Goal: Information Seeking & Learning: Learn about a topic

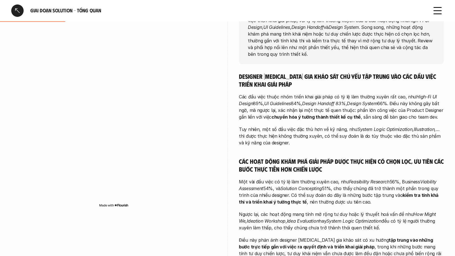
scroll to position [98, 0]
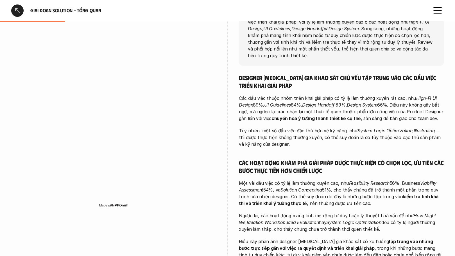
click at [444, 12] on div "Giai đoạn Solution - Tổng quan" at bounding box center [227, 10] width 455 height 21
click at [439, 11] on icon at bounding box center [437, 10] width 12 height 12
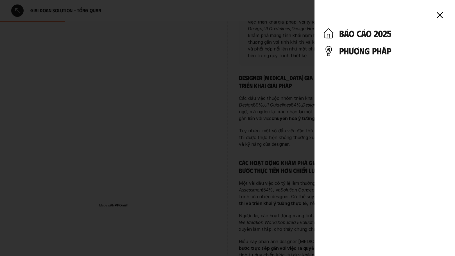
click at [437, 13] on use at bounding box center [439, 14] width 5 height 5
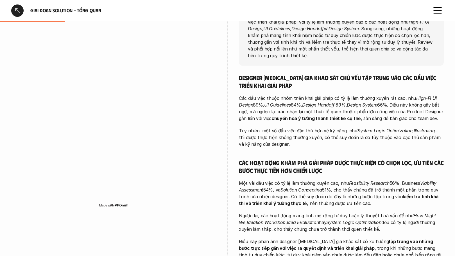
drag, startPoint x: 243, startPoint y: 140, endPoint x: 297, endPoint y: 151, distance: 55.1
click at [306, 148] on p "Tuy nhiên, một số đầu việc đặc thù hơn về kỹ năng, như System Logic Optimizatio…" at bounding box center [341, 138] width 205 height 20
drag, startPoint x: 292, startPoint y: 151, endPoint x: 290, endPoint y: 151, distance: 2.8
click at [292, 148] on p "Tuy nhiên, một số đầu việc đặc thù hơn về kỹ năng, như System Logic Optimizatio…" at bounding box center [341, 138] width 205 height 20
drag, startPoint x: 297, startPoint y: 138, endPoint x: 329, endPoint y: 140, distance: 31.5
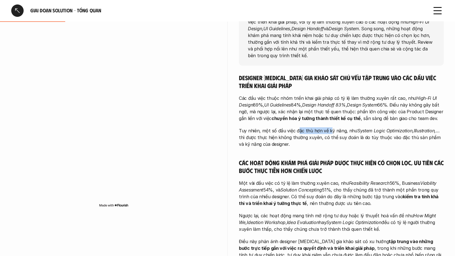
click at [329, 140] on p "Tuy nhiên, một số đầu việc đặc thù hơn về kỹ năng, như System Logic Optimizatio…" at bounding box center [341, 138] width 205 height 20
click at [357, 134] on em "System Logic Optimization" at bounding box center [384, 131] width 55 height 6
drag, startPoint x: 240, startPoint y: 137, endPoint x: 342, endPoint y: 136, distance: 102.2
click at [340, 137] on p "Tuy nhiên, một số đầu việc đặc thù hơn về kỹ năng, như System Logic Optimizatio…" at bounding box center [341, 138] width 205 height 20
click at [349, 132] on div "Designer tham gia khảo sát chủ yếu tập trung vào các đầu việc triển khai giải p…" at bounding box center [341, 212] width 205 height 276
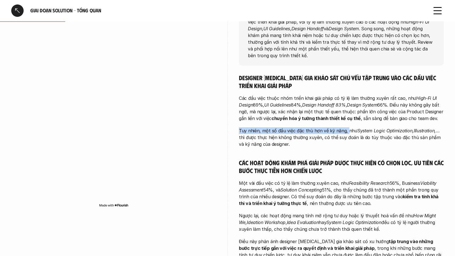
drag, startPoint x: 345, startPoint y: 136, endPoint x: 388, endPoint y: 134, distance: 43.3
click at [388, 134] on p "Tuy nhiên, một số đầu việc đặc thù hơn về kỹ năng, như System Logic Optimizatio…" at bounding box center [341, 138] width 205 height 20
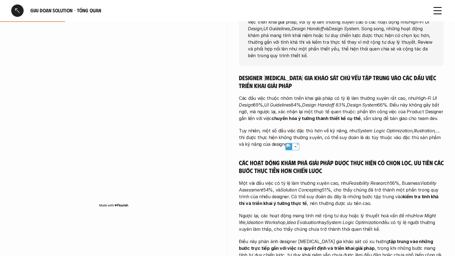
click at [398, 122] on p "Các đầu việc thuộc nhóm triển khai giải pháp có tỷ lệ làm thường xuyên rất cao,…" at bounding box center [341, 108] width 205 height 27
drag, startPoint x: 351, startPoint y: 136, endPoint x: 373, endPoint y: 137, distance: 21.9
click at [373, 137] on p "Tuy nhiên, một số đầu việc đặc thù hơn về kỹ năng, như System Logic Optimizatio…" at bounding box center [341, 138] width 205 height 20
click at [399, 122] on p "Các đầu việc thuộc nhóm triển khai giải pháp có tỷ lệ làm thường xuyên rất cao,…" at bounding box center [341, 108] width 205 height 27
drag, startPoint x: 239, startPoint y: 143, endPoint x: 306, endPoint y: 148, distance: 67.6
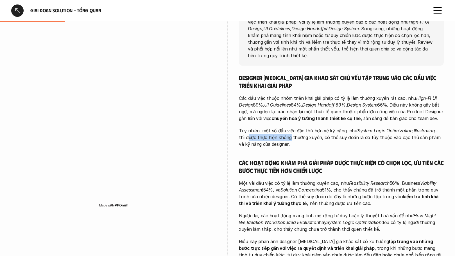
click at [280, 146] on div "overview Các Product Designer tham gia khảo sát chủ yếu tập trung vào nhóm đầu …" at bounding box center [227, 173] width 432 height 388
click at [324, 148] on p "Tuy nhiên, một số đầu việc đặc thù hơn về kỹ năng, như System Logic Optimizatio…" at bounding box center [341, 138] width 205 height 20
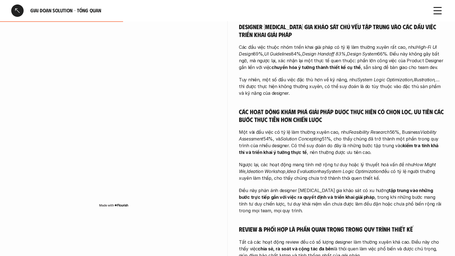
scroll to position [158, 0]
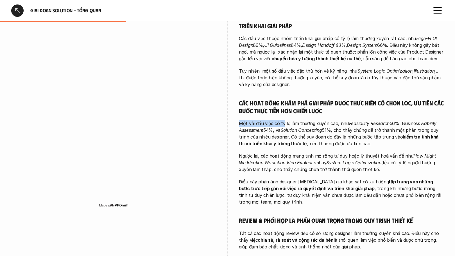
drag, startPoint x: 240, startPoint y: 131, endPoint x: 326, endPoint y: 122, distance: 86.4
click at [290, 128] on p "Một vài đầu việc có tỷ lệ làm thường xuyên cao, như Feasibility Research 56%, B…" at bounding box center [341, 133] width 205 height 27
click at [344, 115] on h5 "Các hoạt động khám phá giải pháp được thực hiện có chọn lọc, ưu tiên các bước t…" at bounding box center [341, 106] width 205 height 15
drag, startPoint x: 239, startPoint y: 132, endPoint x: 354, endPoint y: 127, distance: 114.7
click at [343, 131] on p "Một vài đầu việc có tỷ lệ làm thường xuyên cao, như Feasibility Research 56%, B…" at bounding box center [341, 133] width 205 height 27
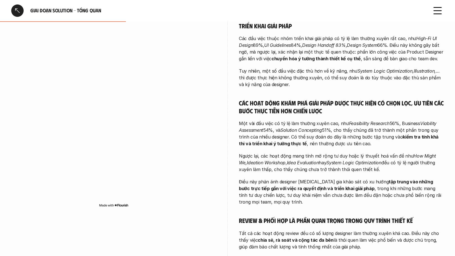
click at [355, 126] on div "Designer tham gia khảo sát chủ yếu tập trung vào các đầu việc triển khai giải p…" at bounding box center [341, 152] width 205 height 276
drag, startPoint x: 240, startPoint y: 130, endPoint x: 356, endPoint y: 129, distance: 116.3
click at [356, 129] on p "Một vài đầu việc có tỷ lệ làm thường xuyên cao, như Feasibility Research 56%, B…" at bounding box center [341, 133] width 205 height 27
click at [356, 115] on h5 "Các hoạt động khám phá giải pháp được thực hiện có chọn lọc, ưu tiên các bước t…" at bounding box center [341, 106] width 205 height 15
drag, startPoint x: 239, startPoint y: 131, endPoint x: 303, endPoint y: 129, distance: 63.8
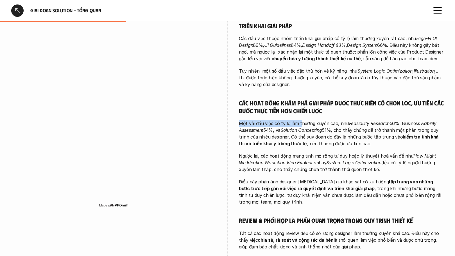
click at [300, 130] on p "Một vài đầu việc có tỷ lệ làm thường xuyên cao, như Feasibility Research 56%, B…" at bounding box center [341, 133] width 205 height 27
click at [327, 115] on h5 "Các hoạt động khám phá giải pháp được thực hiện có chọn lọc, ưu tiên các bước t…" at bounding box center [341, 106] width 205 height 15
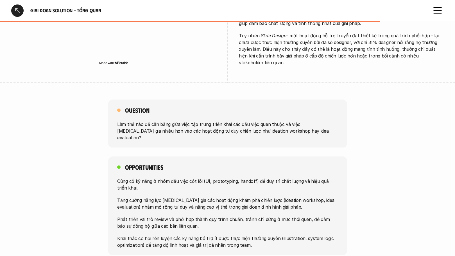
scroll to position [350, 0]
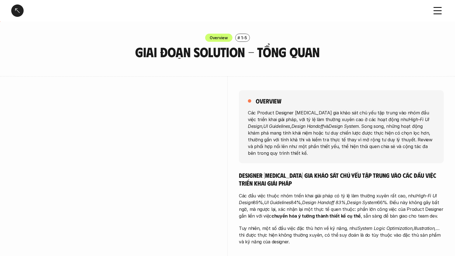
click at [24, 9] on div "Giai đoạn Solution - Tổng quan" at bounding box center [217, 10] width 413 height 12
click at [19, 10] on div at bounding box center [17, 10] width 12 height 12
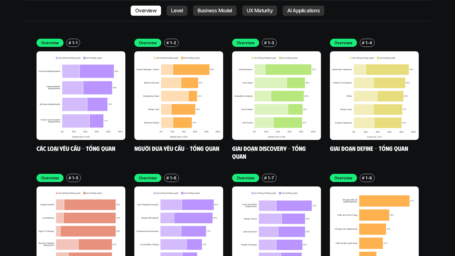
scroll to position [1663, 0]
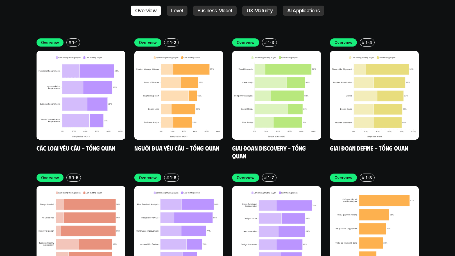
click at [194, 187] on img at bounding box center [178, 231] width 89 height 89
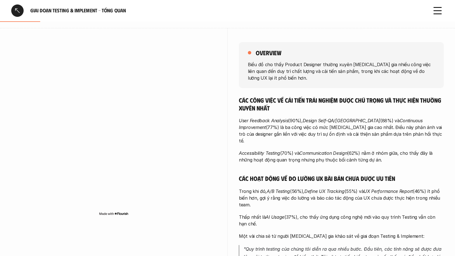
scroll to position [63, 0]
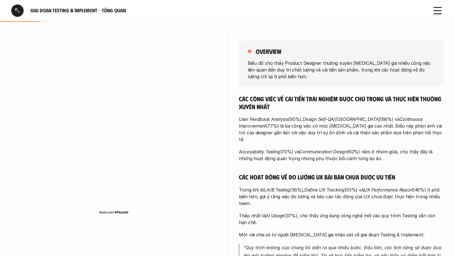
scroll to position [65, 0]
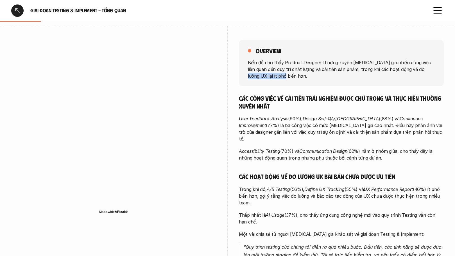
drag, startPoint x: 379, startPoint y: 68, endPoint x: 433, endPoint y: 69, distance: 53.4
click at [428, 69] on p "Biểu đồ cho thấy Product Designer thường xuyên [MEDICAL_DATA] gia nhiều công vi…" at bounding box center [341, 69] width 187 height 20
click at [385, 63] on p "Biểu đồ cho thấy Product Designer thường xuyên [MEDICAL_DATA] gia nhiều công vi…" at bounding box center [341, 69] width 187 height 20
click at [282, 69] on p "Biểu đồ cho thấy Product Designer thường xuyên [MEDICAL_DATA] gia nhiều công vi…" at bounding box center [341, 69] width 187 height 20
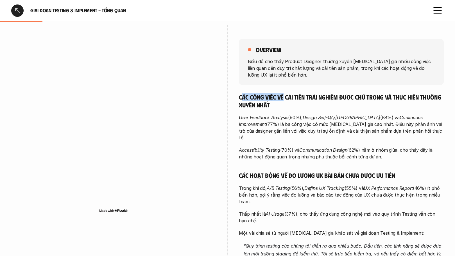
drag, startPoint x: 249, startPoint y: 97, endPoint x: 289, endPoint y: 98, distance: 39.6
click at [285, 98] on h5 "Các công việc về cải tiến trải nghiệm được chú trọng và thực hiện thường xuyên …" at bounding box center [341, 100] width 205 height 15
click at [327, 91] on div "overview Biểu đồ cho thấy Product Designer thường xuyên [MEDICAL_DATA] gia nhiề…" at bounding box center [341, 166] width 205 height 283
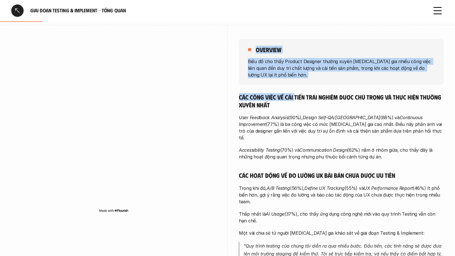
drag, startPoint x: 230, startPoint y: 96, endPoint x: 294, endPoint y: 99, distance: 63.5
click at [294, 99] on div "overview Biểu đồ cho thấy Product Designer thường xuyên [MEDICAL_DATA] gia nhiề…" at bounding box center [227, 166] width 432 height 283
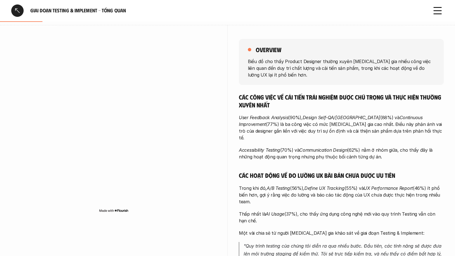
click at [308, 93] on h5 "Các công việc về cải tiến trải nghiệm được chú trọng và thực hiện thường xuyên …" at bounding box center [341, 100] width 205 height 15
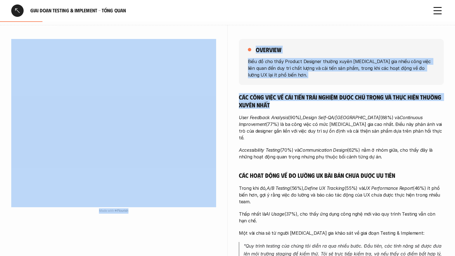
drag, startPoint x: 274, startPoint y: 107, endPoint x: 215, endPoint y: 107, distance: 59.3
click at [202, 68] on div "overview Biểu đồ cho thấy Product Designer thường xuyên [MEDICAL_DATA] gia nhiề…" at bounding box center [227, 166] width 432 height 283
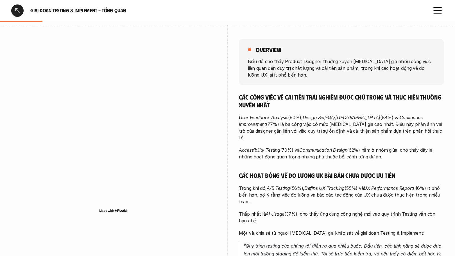
click at [255, 92] on div "overview Biểu đồ cho thấy Product Designer thường xuyên [MEDICAL_DATA] gia nhiề…" at bounding box center [341, 166] width 205 height 283
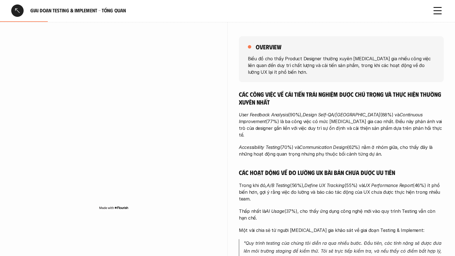
scroll to position [71, 0]
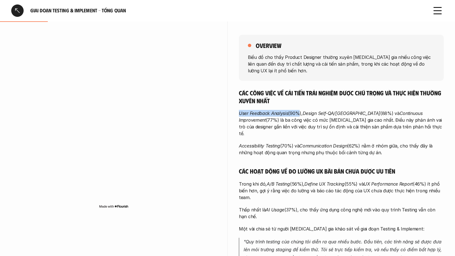
drag, startPoint x: 240, startPoint y: 115, endPoint x: 301, endPoint y: 112, distance: 61.6
click at [297, 113] on p "User Feedback Analysis (90%), Design Self-QA/QC (88%) và Continuous Improvement…" at bounding box center [341, 123] width 205 height 27
click at [326, 106] on div "Các công việc về cải tiến trải nghiệm được chú trọng và thực hiện thường xuyên …" at bounding box center [341, 187] width 205 height 197
drag, startPoint x: 308, startPoint y: 110, endPoint x: 349, endPoint y: 108, distance: 41.1
click at [345, 111] on p "User Feedback Analysis (90%), Design Self-QA/QC (88%) và Continuous Improvement…" at bounding box center [341, 123] width 205 height 27
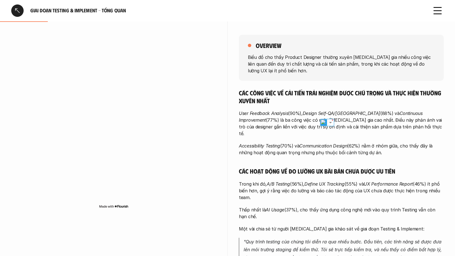
click at [352, 106] on div "Các công việc về cải tiến trải nghiệm được chú trọng và thực hiện thường xuyên …" at bounding box center [341, 187] width 205 height 197
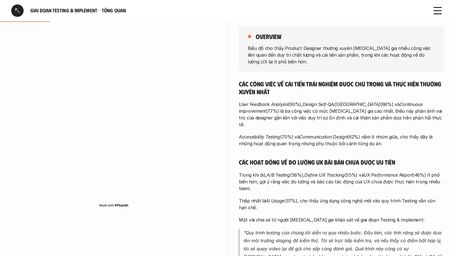
scroll to position [80, 0]
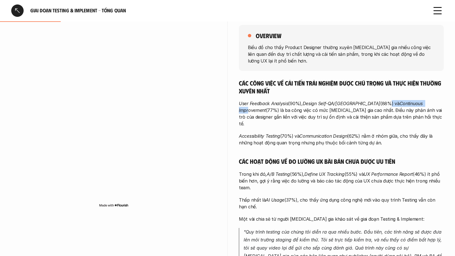
drag, startPoint x: 353, startPoint y: 104, endPoint x: 415, endPoint y: 101, distance: 62.4
click at [401, 106] on p "User Feedback Analysis (90%), Design Self-QA/QC (88%) và Continuous Improvement…" at bounding box center [341, 113] width 205 height 27
click at [415, 101] on em "Continuous Improvement" at bounding box center [331, 107] width 185 height 12
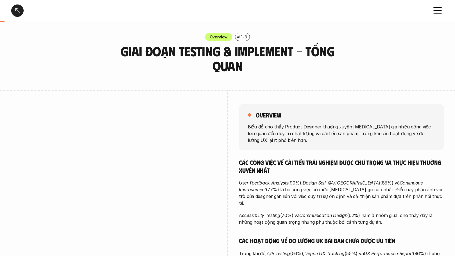
scroll to position [0, 0]
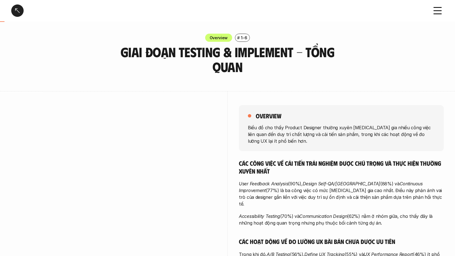
click at [17, 11] on div at bounding box center [17, 10] width 12 height 12
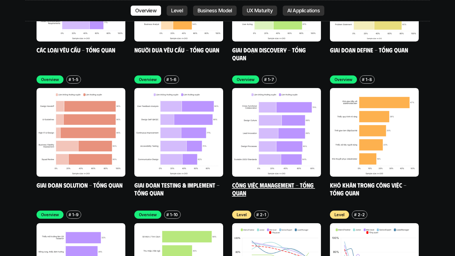
scroll to position [1769, 0]
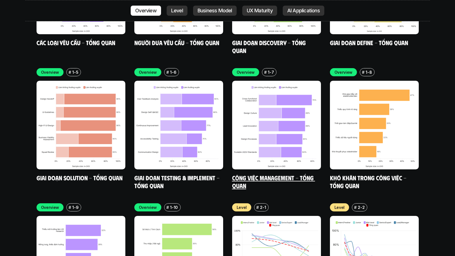
click at [272, 81] on img at bounding box center [276, 125] width 89 height 89
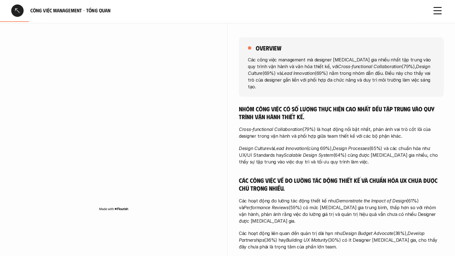
scroll to position [66, 0]
